Goal: Task Accomplishment & Management: Manage account settings

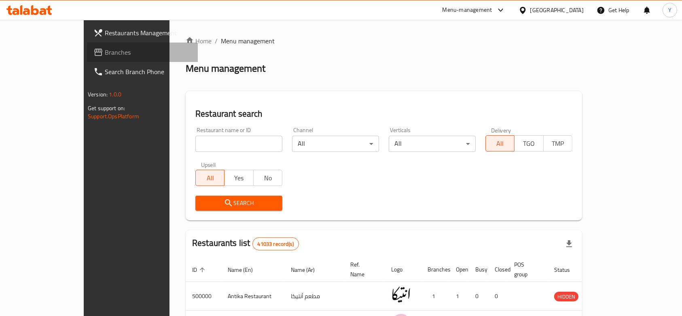
click at [105, 54] on span "Branches" at bounding box center [148, 52] width 87 height 10
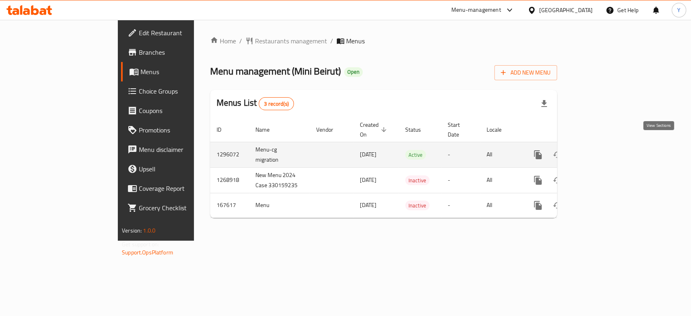
click at [601, 150] on icon "enhanced table" at bounding box center [596, 155] width 10 height 10
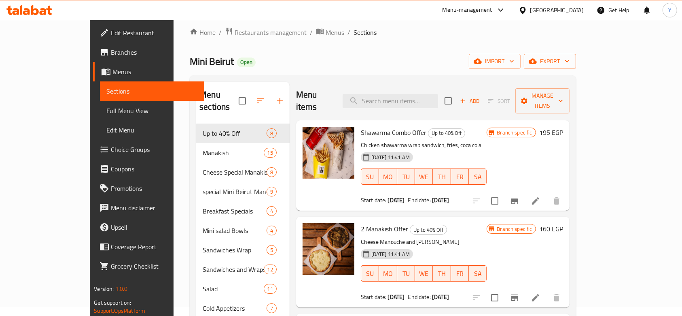
scroll to position [8, 0]
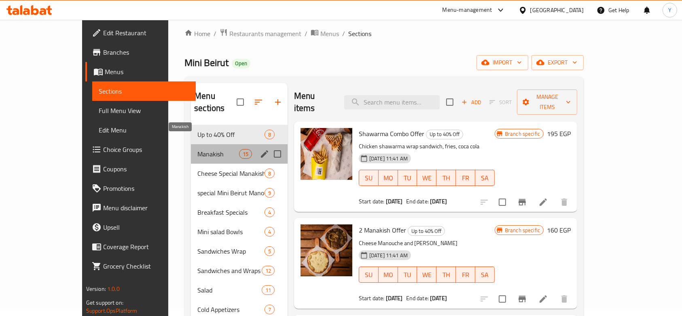
click at [197, 149] on span "Manakish" at bounding box center [217, 154] width 41 height 10
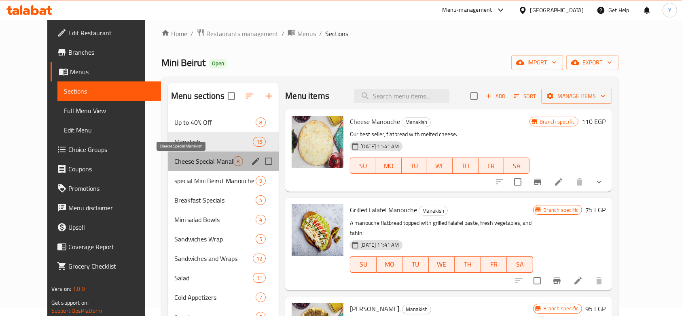
click at [174, 161] on span "Cheese Special Manakish" at bounding box center [203, 161] width 59 height 10
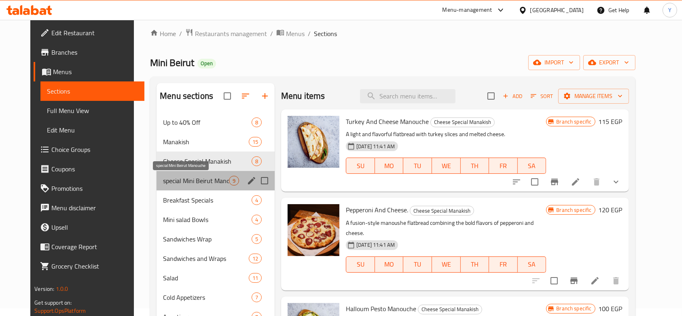
click at [178, 176] on span "special Mini Beirut Manouche" at bounding box center [196, 181] width 66 height 10
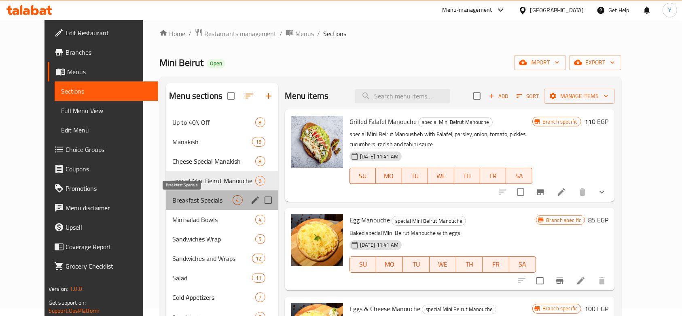
click at [178, 195] on span "Breakfast Specials" at bounding box center [202, 200] width 60 height 10
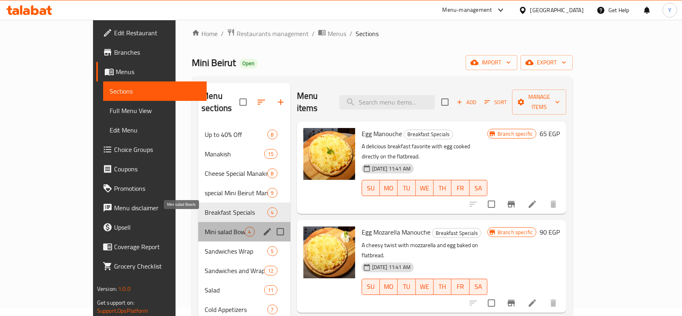
click at [205, 227] on span "Mini salad Bowls" at bounding box center [225, 232] width 40 height 10
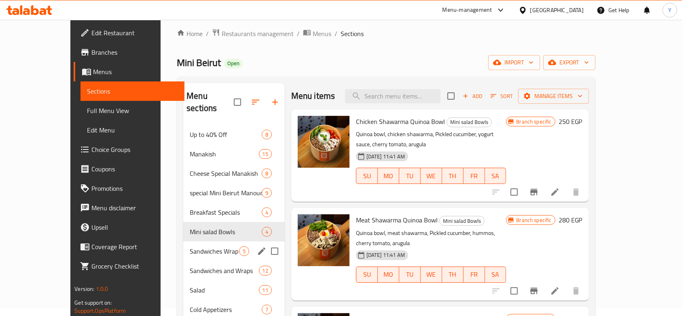
click at [185, 241] on div "Sandwiches Wrap 5" at bounding box center [234, 250] width 102 height 19
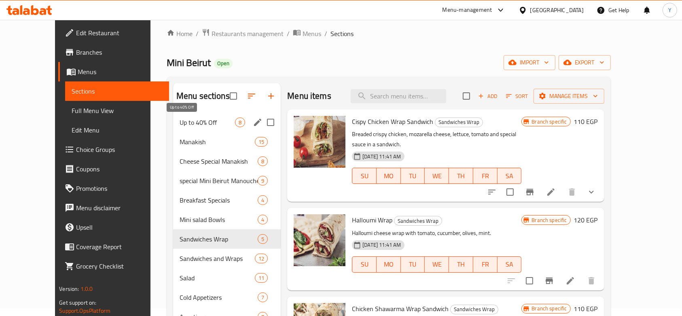
click at [185, 120] on span "Up to 40% Off" at bounding box center [207, 122] width 55 height 10
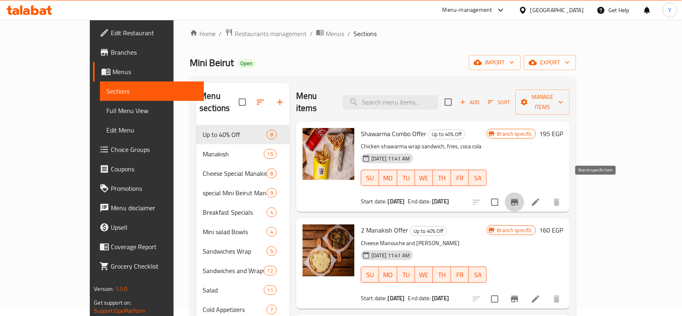
click at [518, 199] on icon "Branch-specific-item" at bounding box center [514, 202] width 7 height 6
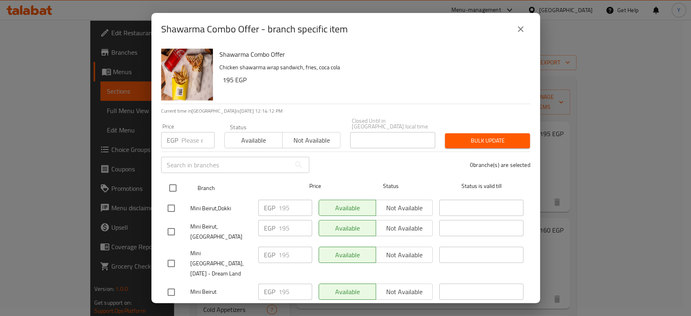
click at [170, 182] on input "checkbox" at bounding box center [172, 187] width 17 height 17
checkbox input "true"
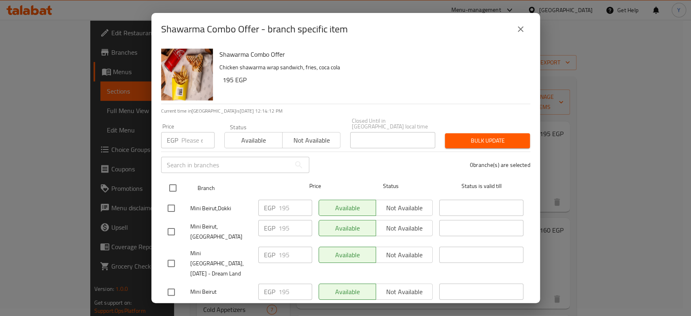
checkbox input "true"
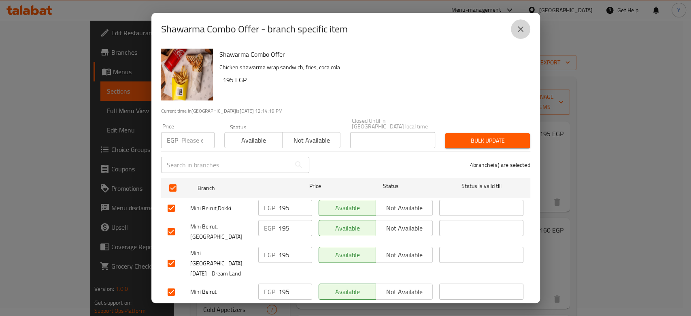
click at [518, 28] on icon "close" at bounding box center [521, 29] width 6 height 6
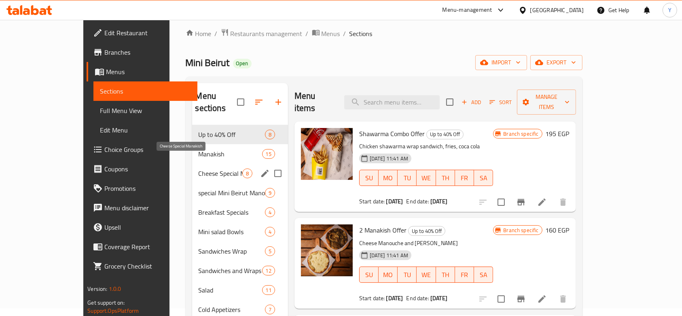
click at [200, 168] on span "Cheese Special Manakish" at bounding box center [221, 173] width 44 height 10
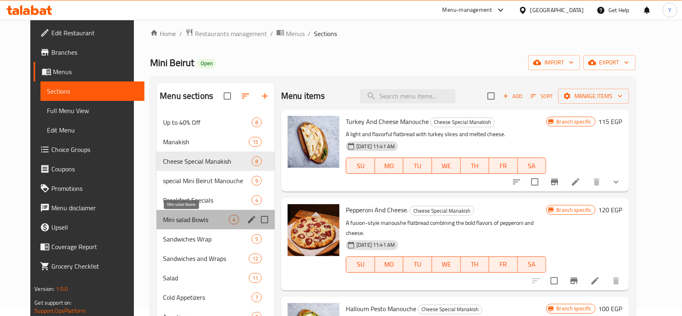
click at [191, 220] on span "Mini salad Bowls" at bounding box center [196, 219] width 66 height 10
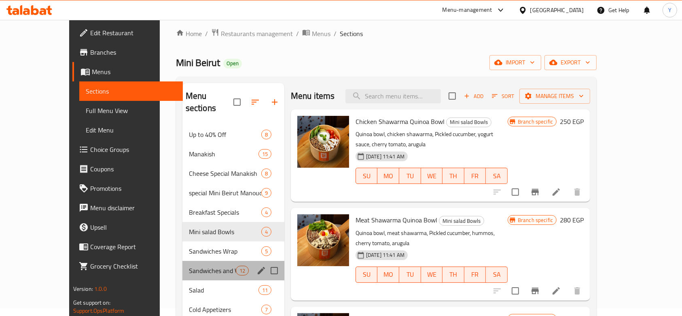
click at [187, 267] on div "Sandwiches and Wraps 12" at bounding box center [233, 270] width 102 height 19
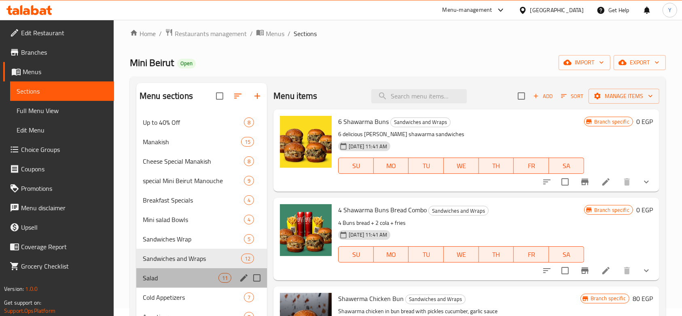
click at [183, 284] on div "Salad 11" at bounding box center [201, 277] width 131 height 19
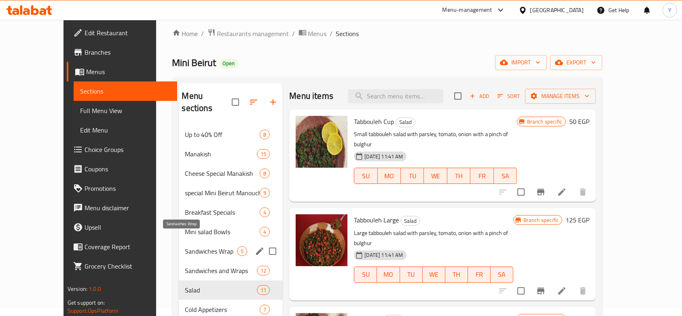
click at [195, 246] on span "Sandwiches Wrap" at bounding box center [211, 251] width 52 height 10
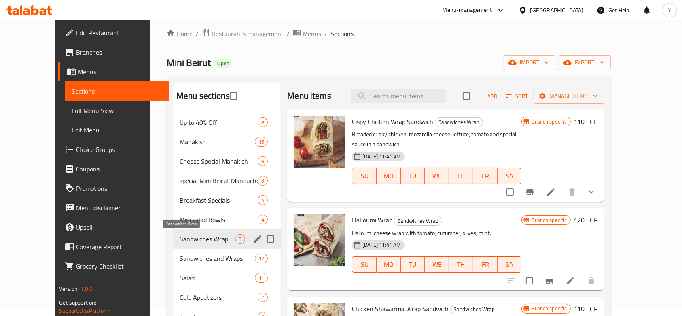
click at [202, 235] on span "Sandwiches Wrap" at bounding box center [207, 239] width 55 height 10
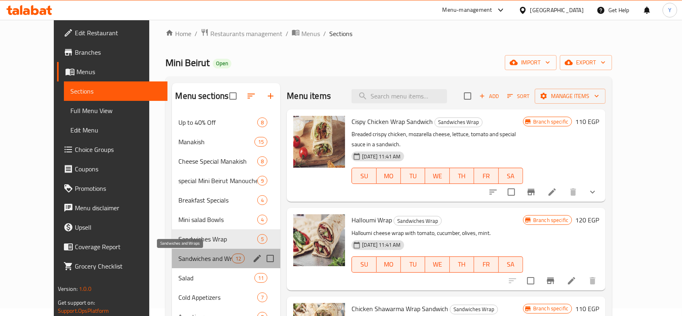
click at [206, 259] on span "Sandwiches and Wraps" at bounding box center [204, 258] width 53 height 10
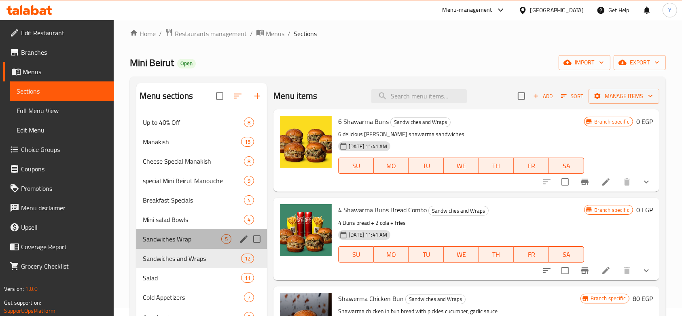
click at [199, 244] on div "Sandwiches Wrap 5" at bounding box center [201, 238] width 131 height 19
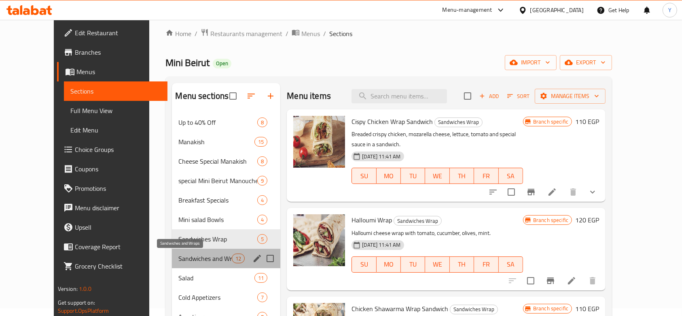
click at [199, 253] on span "Sandwiches and Wraps" at bounding box center [204, 258] width 53 height 10
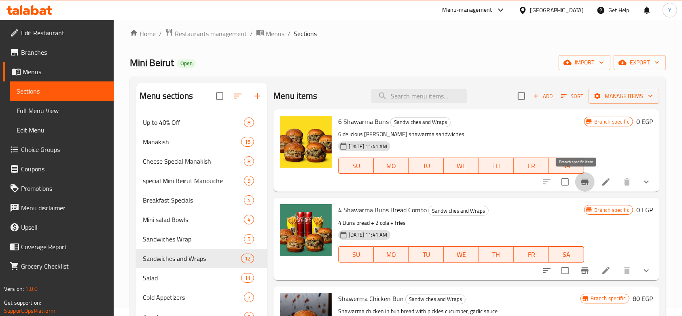
click at [581, 183] on icon "Branch-specific-item" at bounding box center [584, 181] width 7 height 6
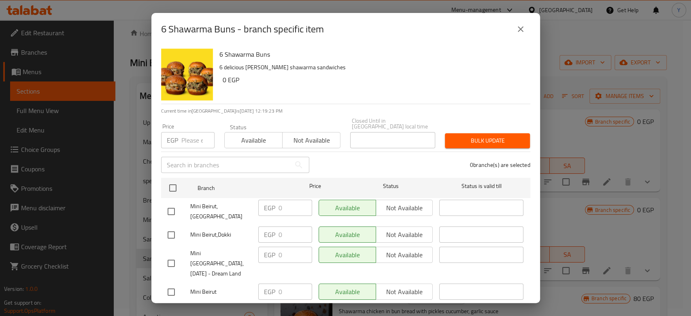
click at [526, 29] on button "close" at bounding box center [520, 28] width 19 height 19
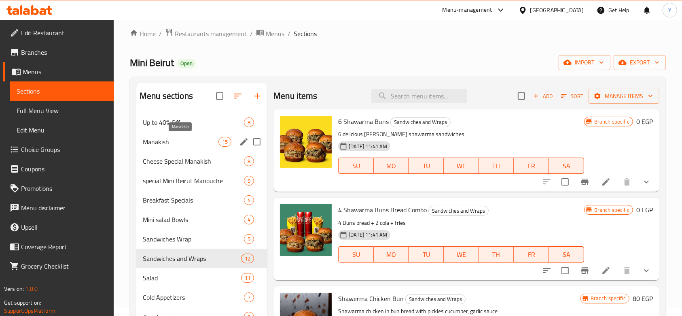
click at [170, 143] on span "Manakish" at bounding box center [181, 142] width 76 height 10
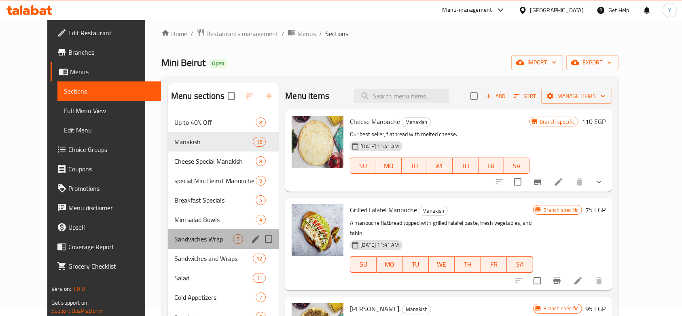
click at [186, 245] on div "Sandwiches Wrap 5" at bounding box center [223, 238] width 111 height 19
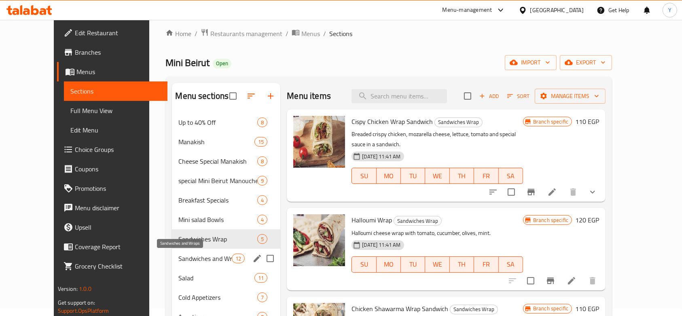
click at [178, 258] on span "Sandwiches and Wraps" at bounding box center [204, 258] width 53 height 10
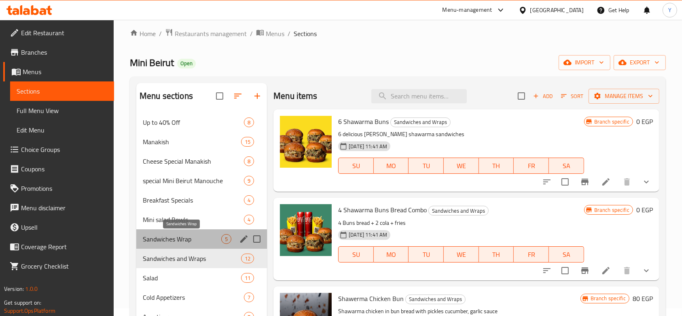
click at [207, 239] on span "Sandwiches Wrap" at bounding box center [182, 239] width 78 height 10
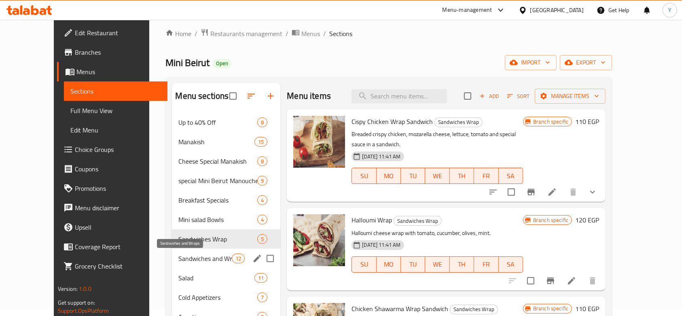
click at [204, 257] on span "Sandwiches and Wraps" at bounding box center [204, 258] width 53 height 10
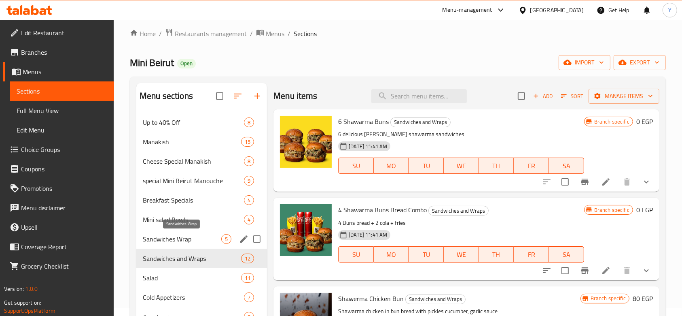
click at [200, 241] on span "Sandwiches Wrap" at bounding box center [182, 239] width 78 height 10
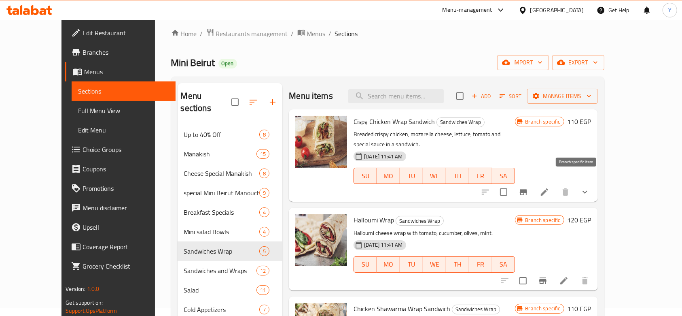
click at [527, 189] on icon "Branch-specific-item" at bounding box center [523, 192] width 7 height 6
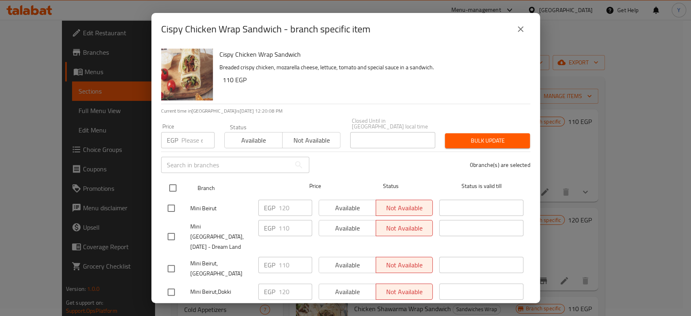
click at [175, 183] on input "checkbox" at bounding box center [172, 187] width 17 height 17
checkbox input "true"
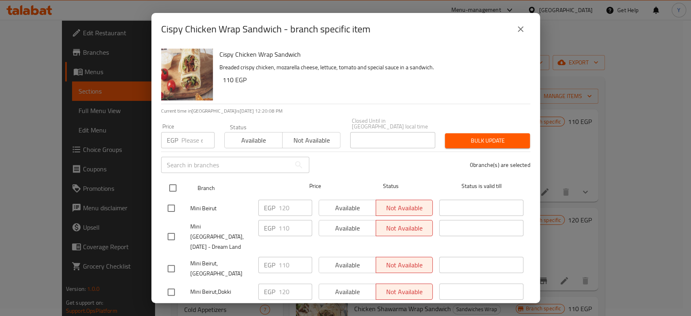
checkbox input "true"
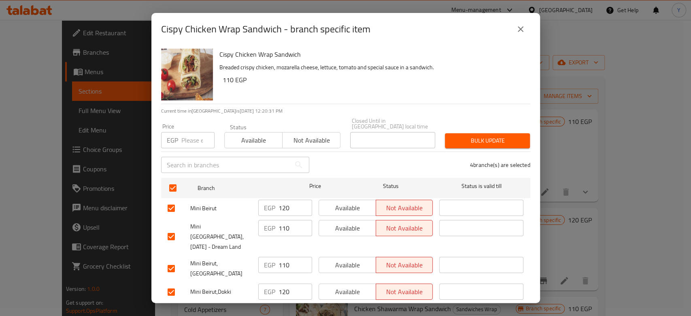
click at [521, 30] on icon "close" at bounding box center [520, 29] width 10 height 10
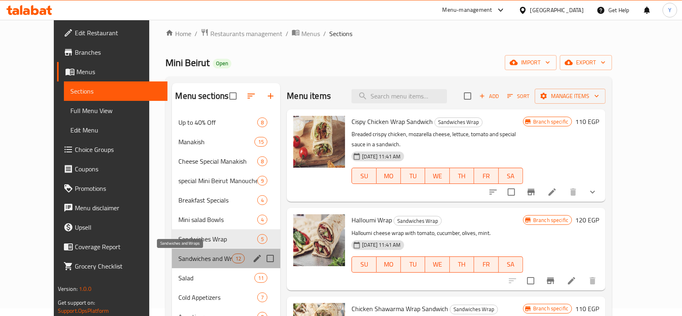
click at [178, 256] on span "Sandwiches and Wraps" at bounding box center [204, 258] width 53 height 10
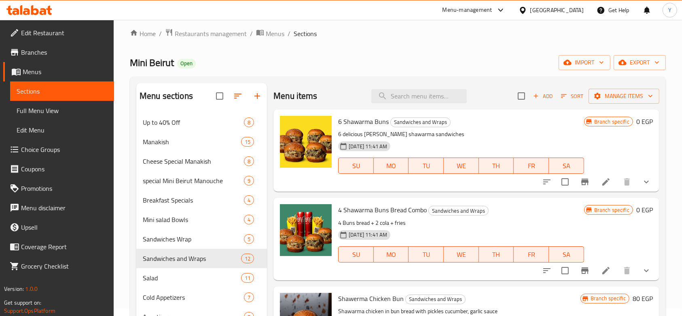
drag, startPoint x: 577, startPoint y: 180, endPoint x: 422, endPoint y: 40, distance: 208.8
click at [422, 40] on div "Home / Restaurants management / Menus / Sections Mini Beirut Open import export…" at bounding box center [398, 259] width 536 height 463
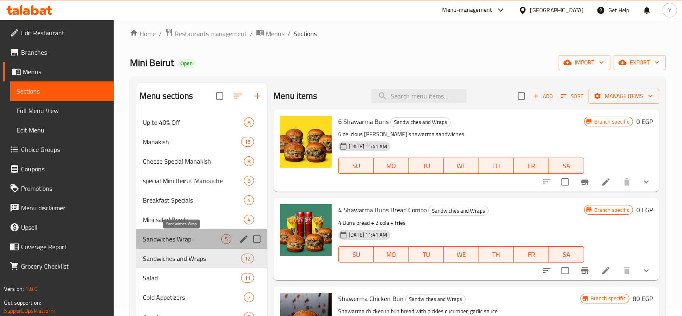
click at [165, 238] on span "Sandwiches Wrap" at bounding box center [182, 239] width 78 height 10
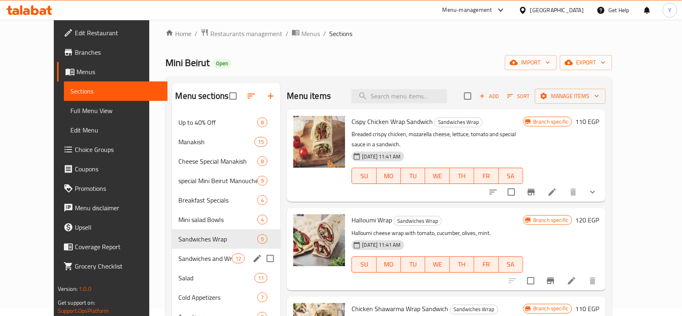
drag, startPoint x: 172, startPoint y: 250, endPoint x: 159, endPoint y: 255, distance: 13.8
drag, startPoint x: 159, startPoint y: 255, endPoint x: 411, endPoint y: 56, distance: 321.5
click at [411, 56] on div "Mini Beirut Open import export" at bounding box center [388, 62] width 447 height 15
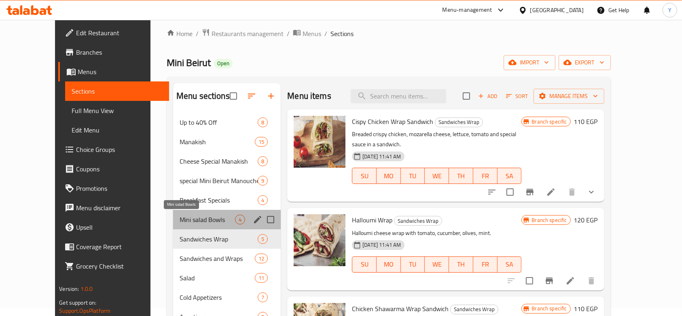
click at [185, 222] on span "Mini salad Bowls" at bounding box center [207, 219] width 55 height 10
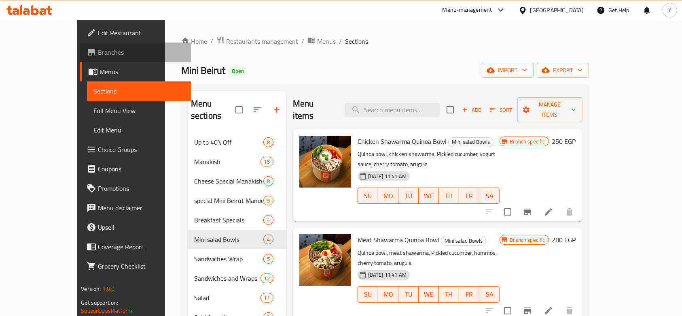
click at [98, 50] on span "Branches" at bounding box center [141, 52] width 87 height 10
